Goal: Task Accomplishment & Management: Use online tool/utility

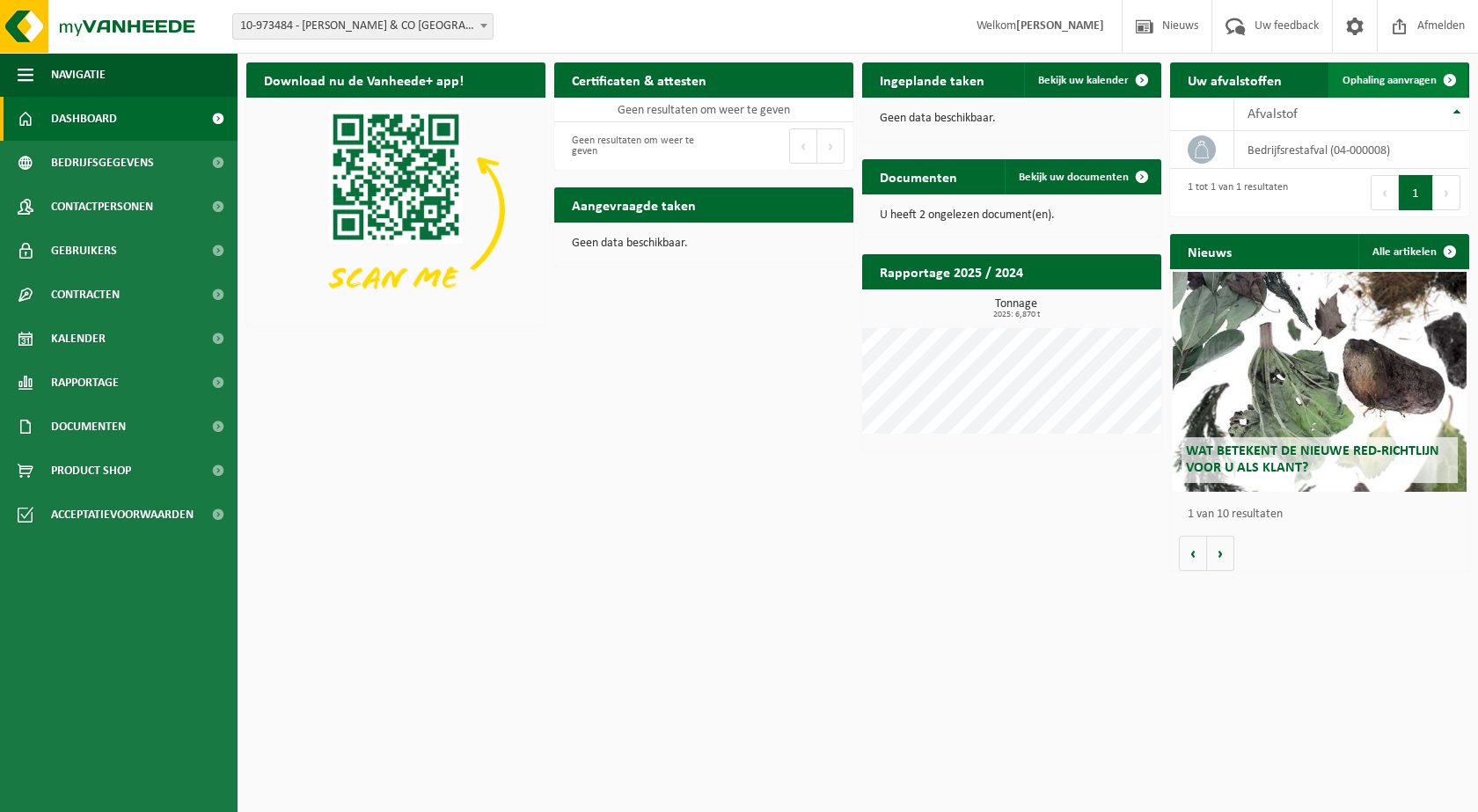
click at [1429, 78] on span "Ophaling aanvragen" at bounding box center [1390, 80] width 94 height 11
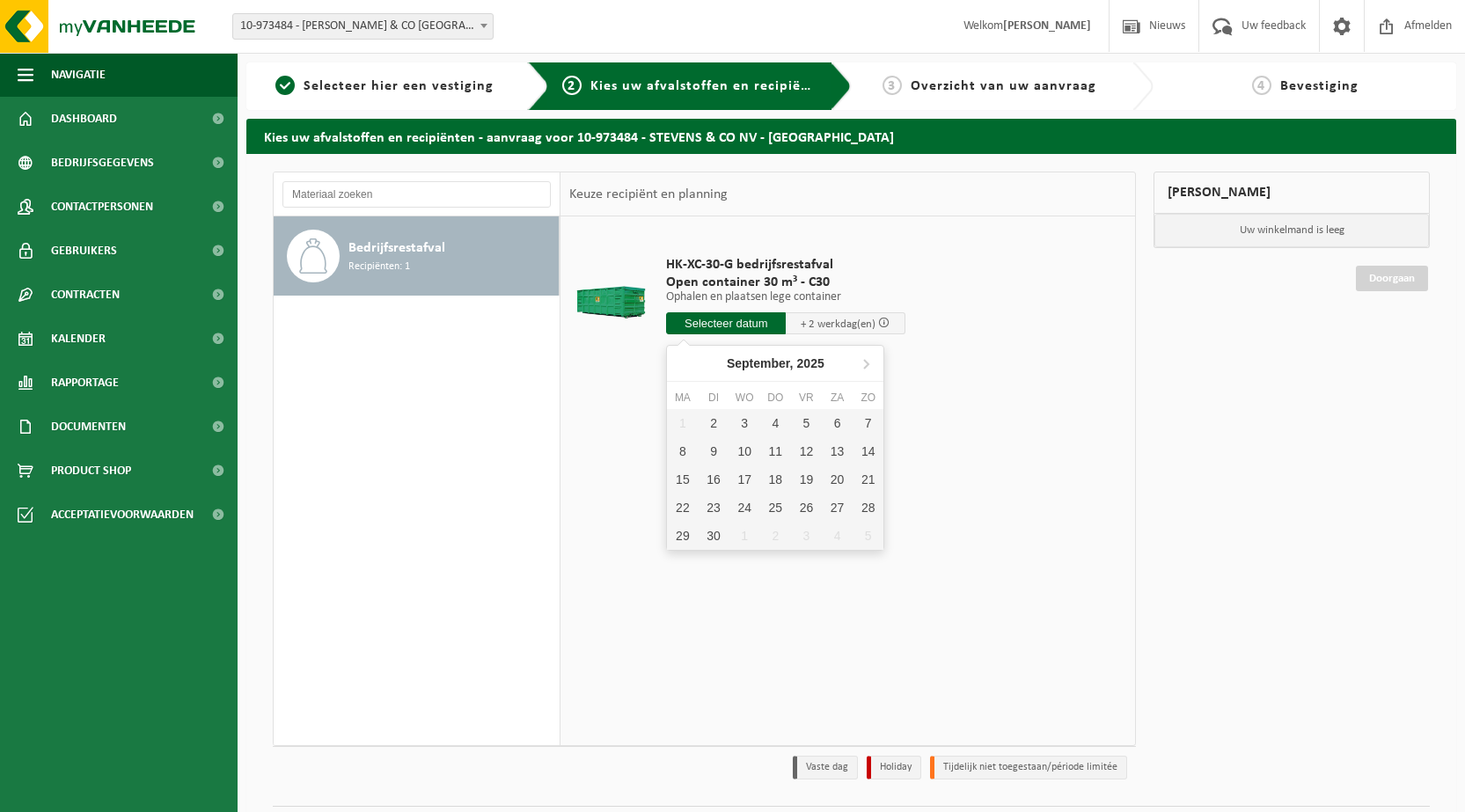
click at [742, 326] on input "text" at bounding box center [726, 323] width 120 height 22
click at [712, 421] on div "2" at bounding box center [713, 423] width 31 height 28
type input "Van 2025-09-02"
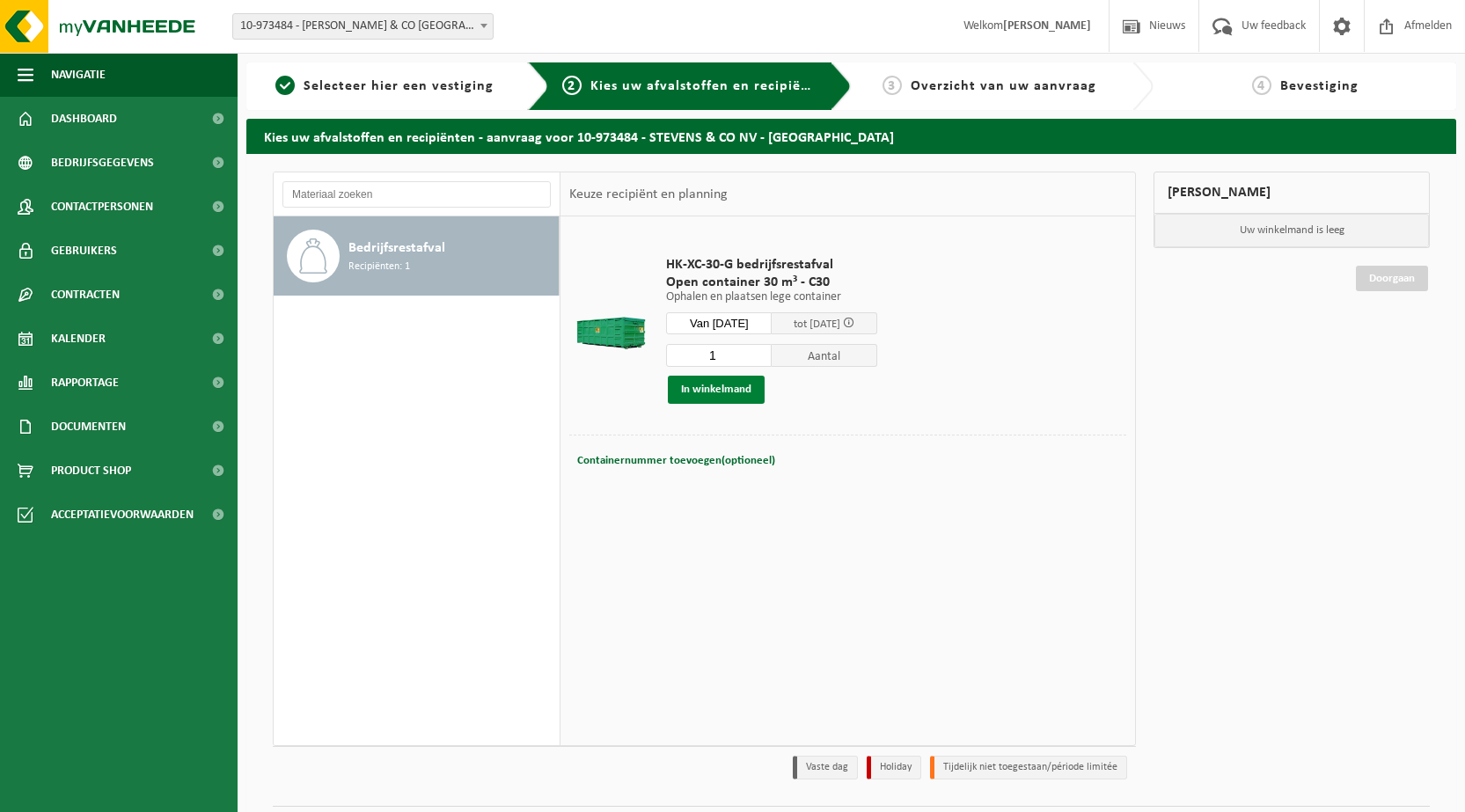
click at [733, 392] on button "In winkelmand" at bounding box center [716, 390] width 97 height 28
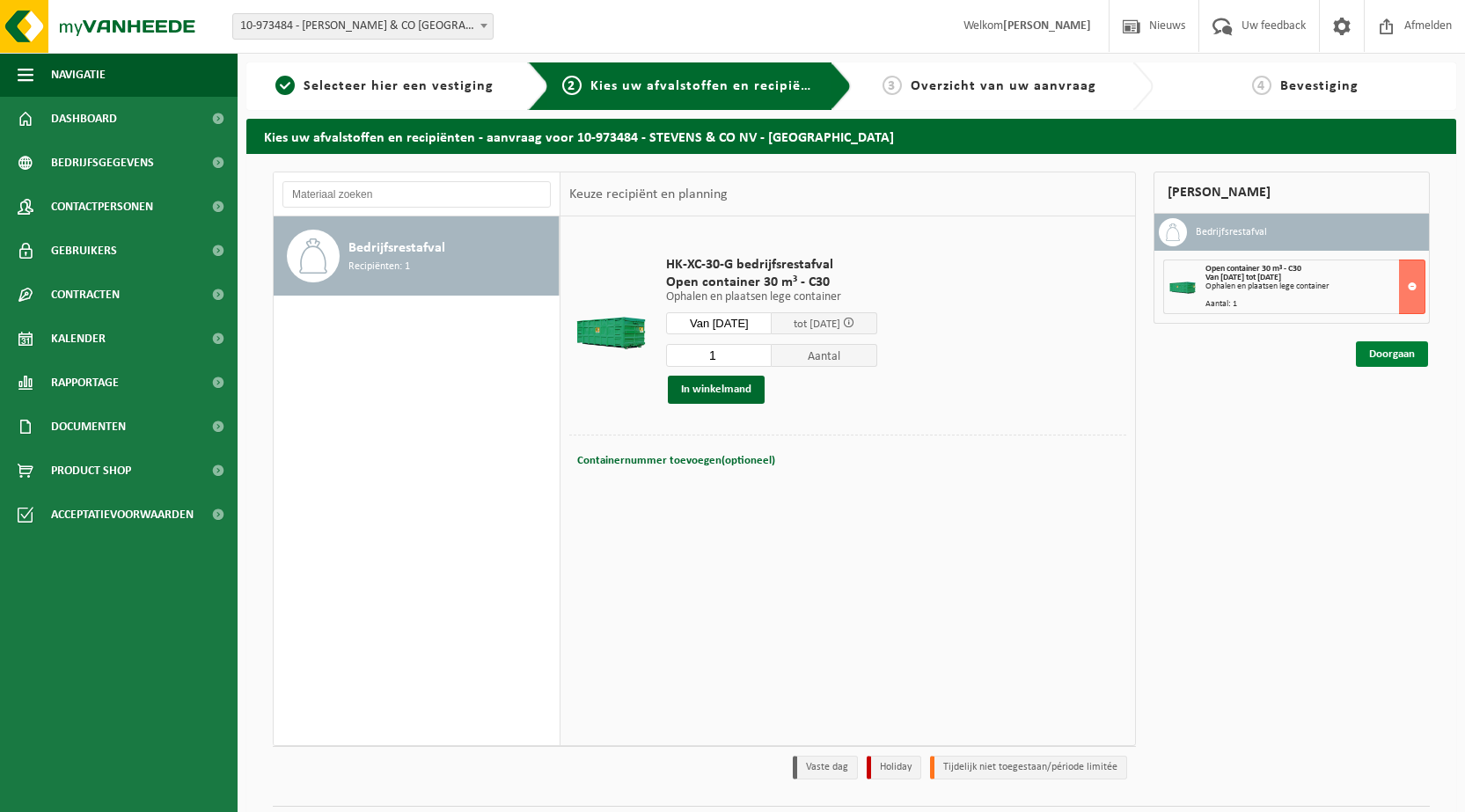
click at [1400, 357] on link "Doorgaan" at bounding box center [1392, 354] width 72 height 26
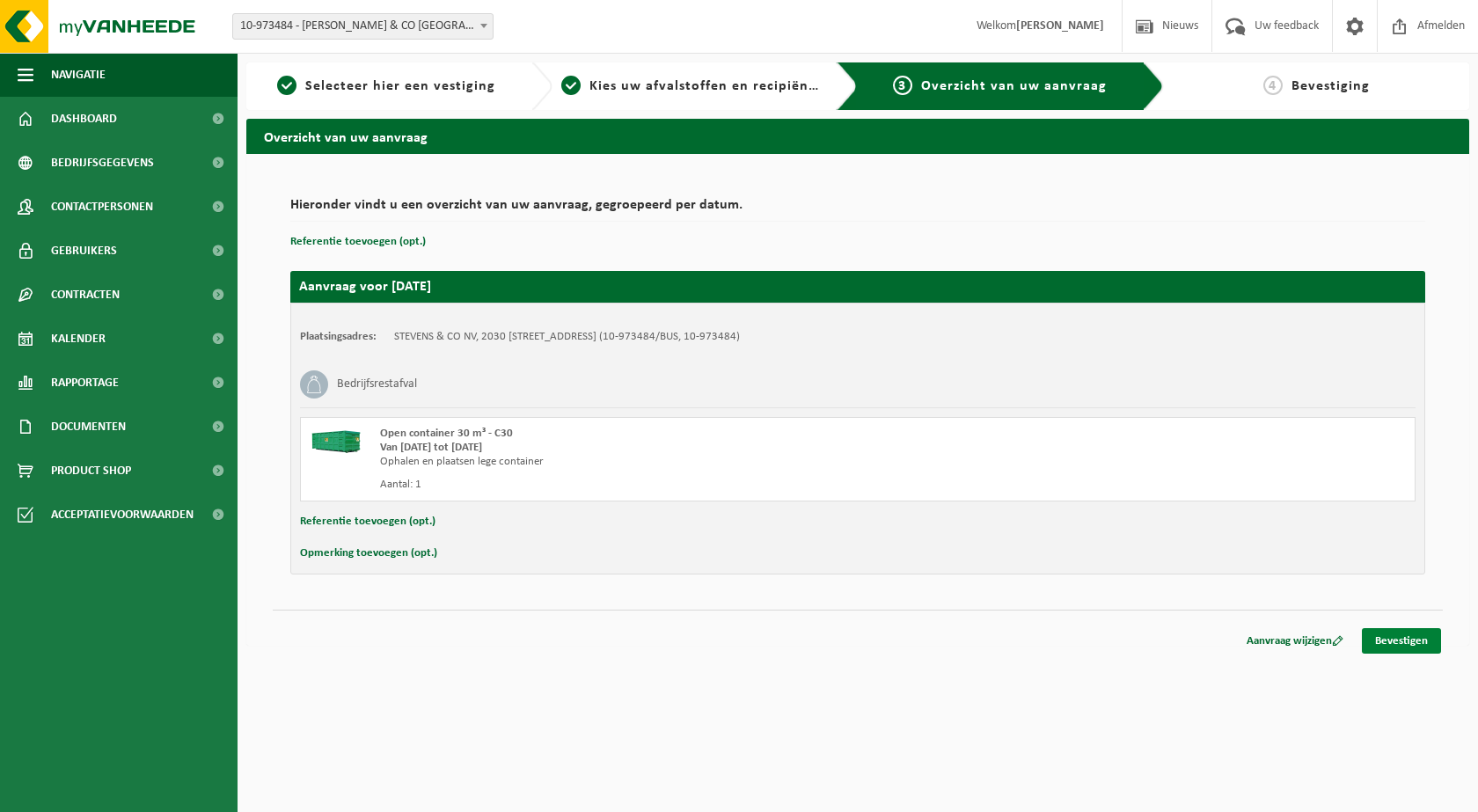
click at [1397, 635] on link "Bevestigen" at bounding box center [1401, 641] width 79 height 26
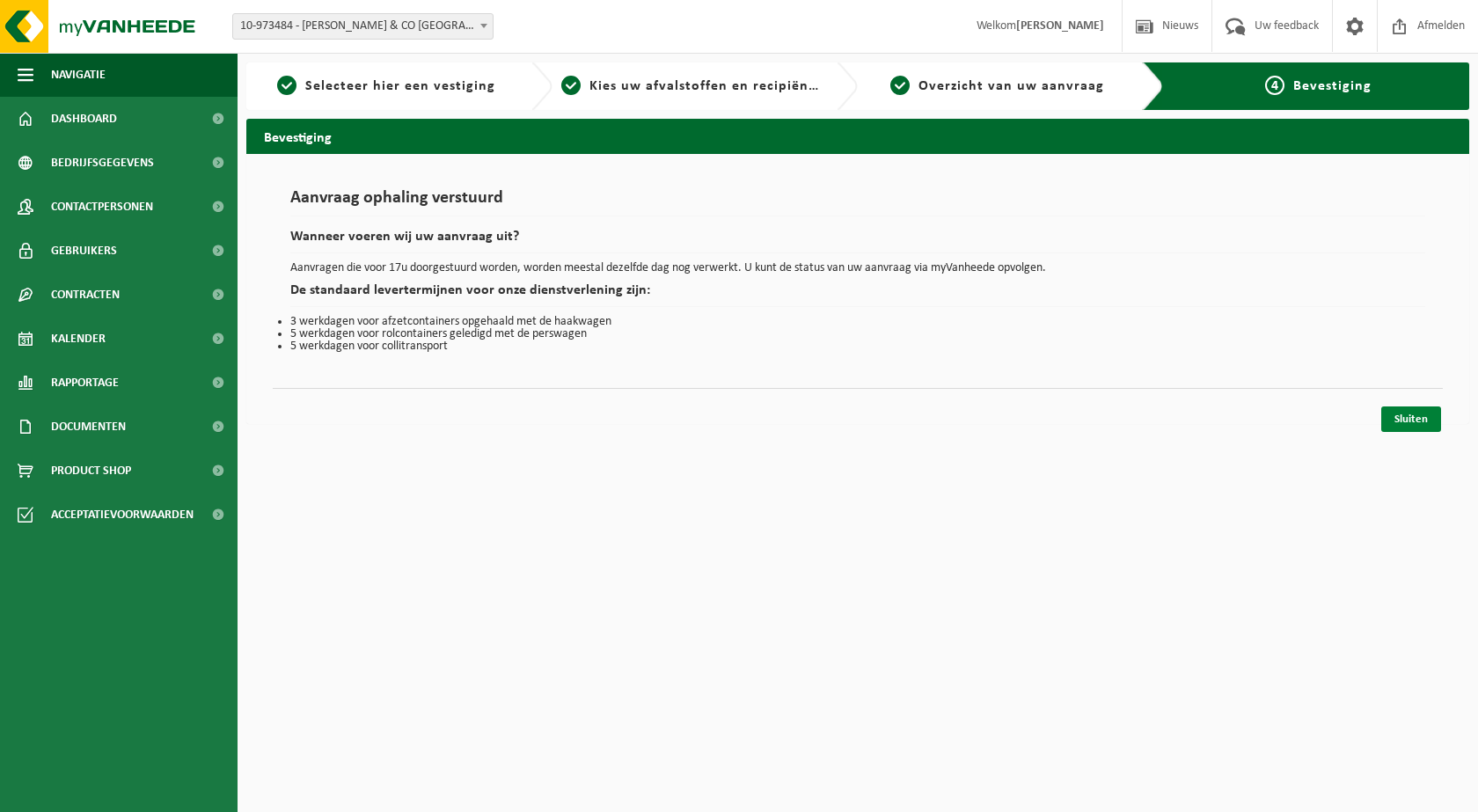
click at [1409, 414] on link "Sluiten" at bounding box center [1412, 420] width 60 height 26
